Goal: Find specific page/section: Find specific page/section

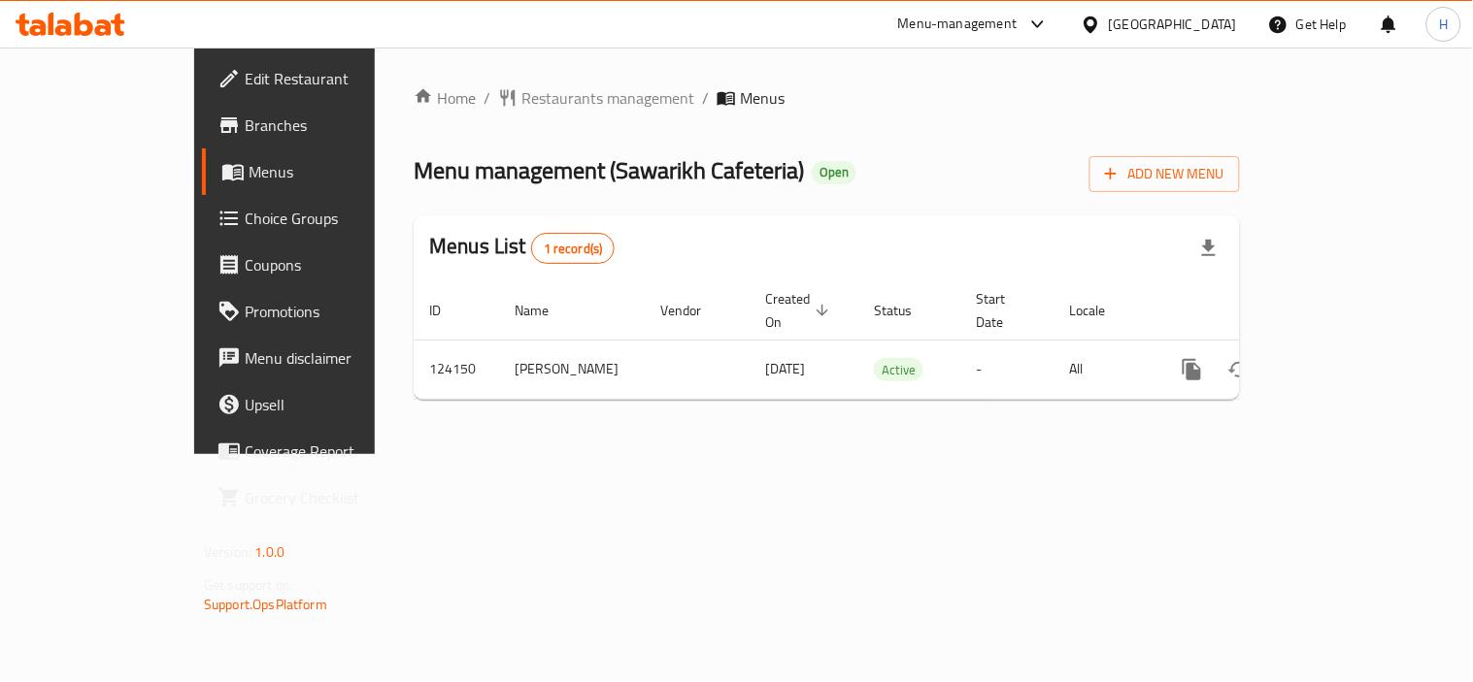
click at [111, 26] on icon at bounding box center [71, 24] width 110 height 23
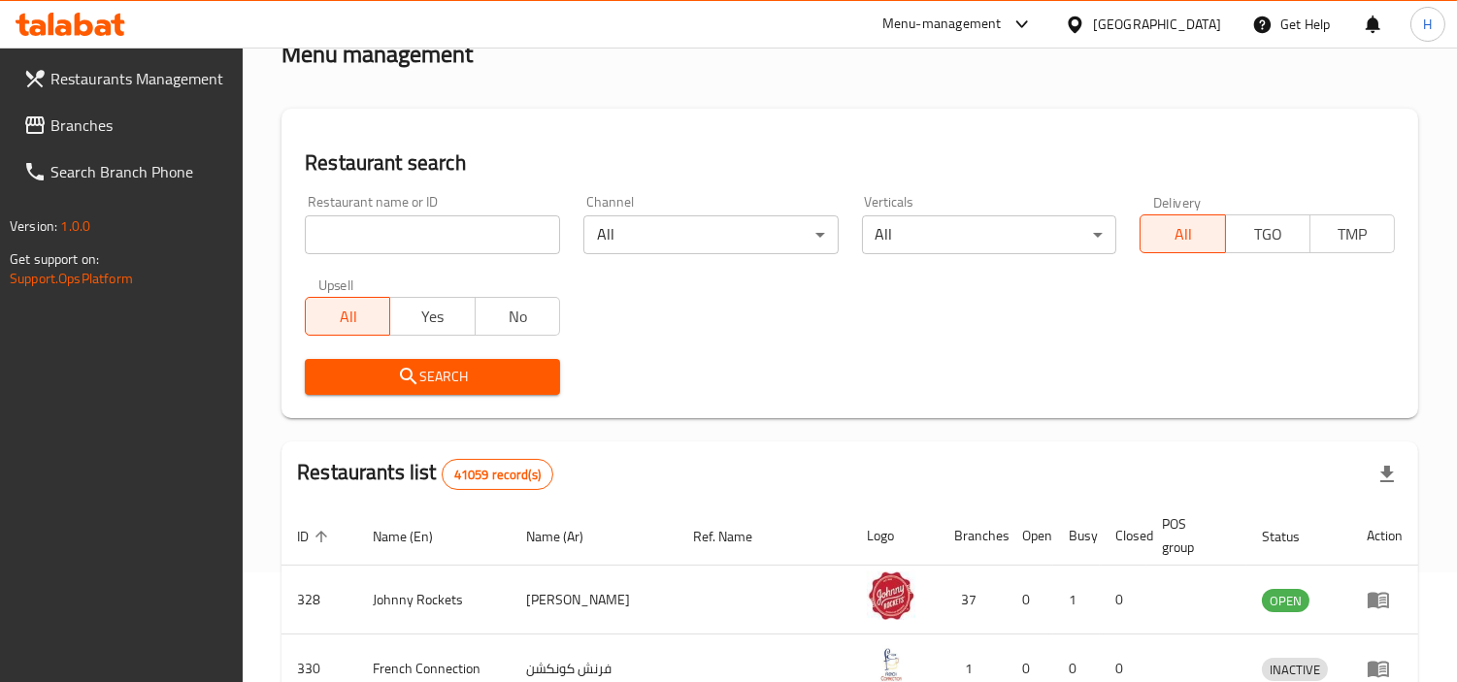
scroll to position [216, 0]
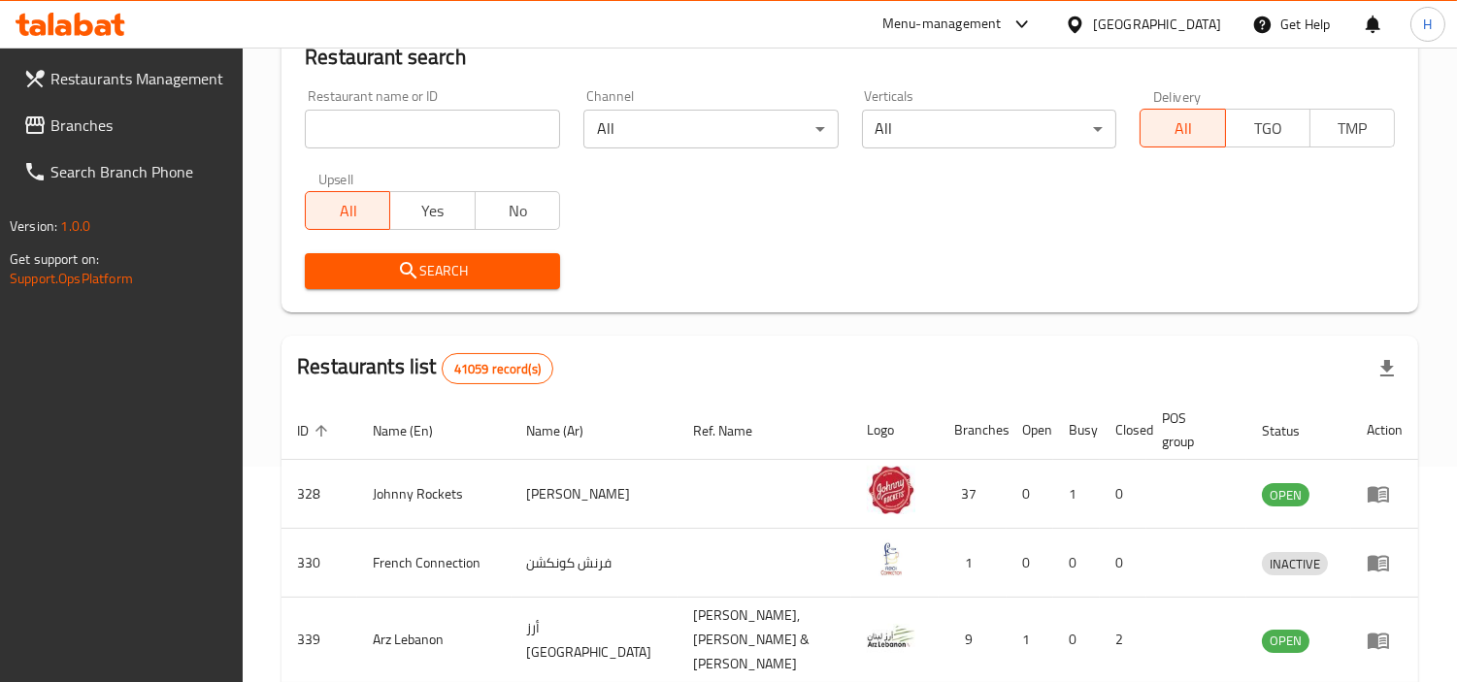
click at [150, 121] on span "Branches" at bounding box center [139, 125] width 178 height 23
